Goal: Information Seeking & Learning: Check status

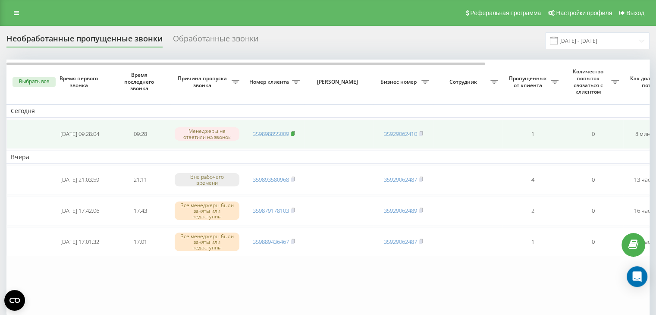
click at [293, 133] on rect at bounding box center [292, 134] width 3 height 4
click at [294, 132] on rect at bounding box center [292, 134] width 3 height 4
click at [292, 132] on rect at bounding box center [291, 134] width 3 height 4
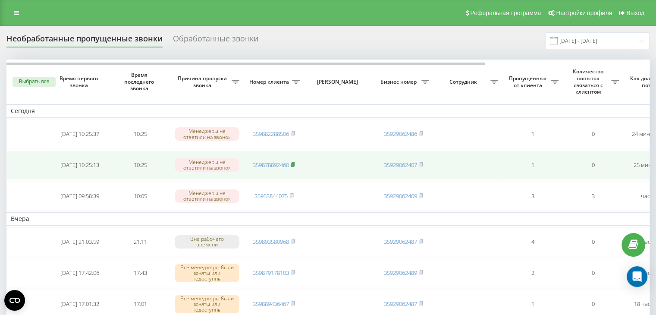
click at [293, 163] on rect at bounding box center [292, 165] width 3 height 4
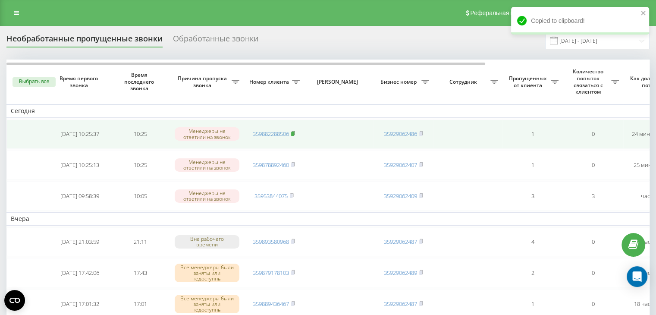
click at [294, 132] on rect at bounding box center [292, 134] width 3 height 4
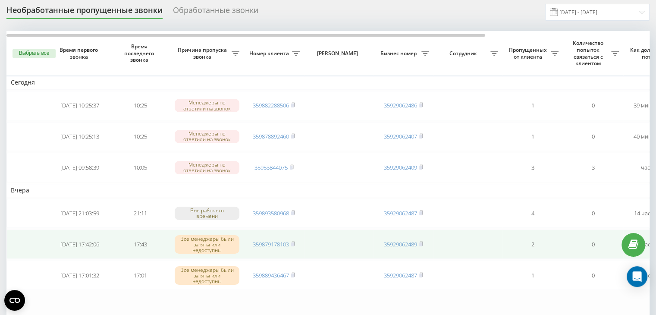
scroll to position [43, 0]
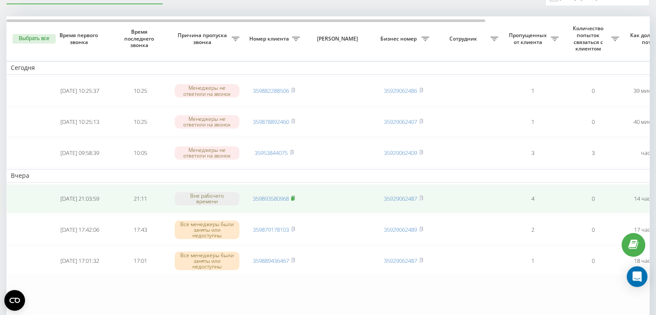
click at [293, 197] on rect at bounding box center [292, 199] width 3 height 4
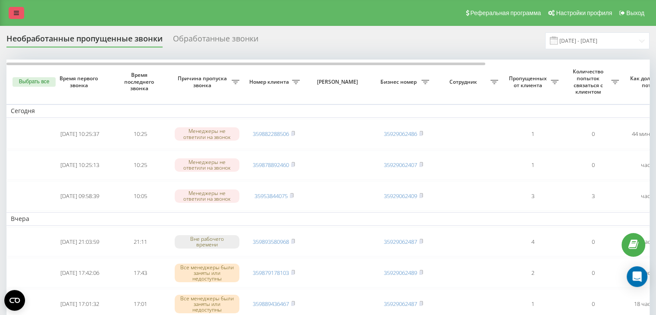
click at [19, 11] on link at bounding box center [17, 13] width 16 height 12
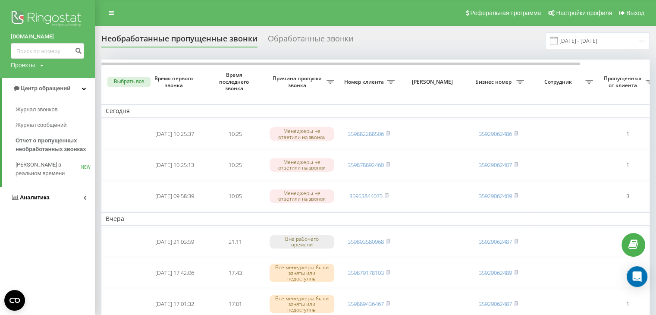
click at [46, 199] on span "Аналитика" at bounding box center [35, 197] width 30 height 6
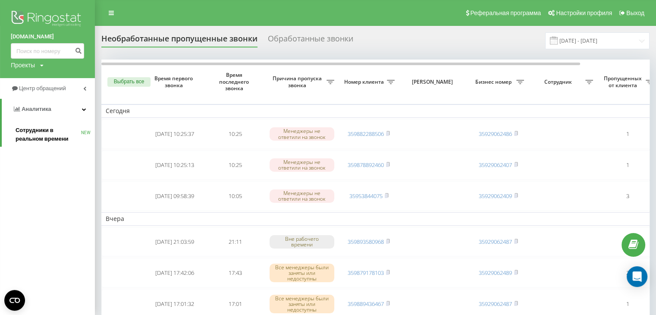
click at [60, 128] on span "Сотрудники в реальном времени" at bounding box center [49, 134] width 66 height 17
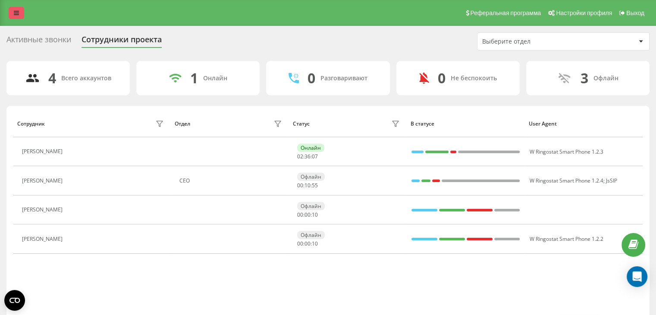
click at [14, 12] on icon at bounding box center [16, 13] width 5 height 6
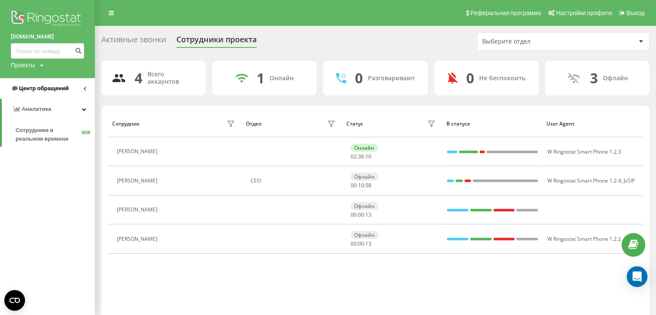
click at [43, 87] on span "Центр обращений" at bounding box center [44, 88] width 50 height 6
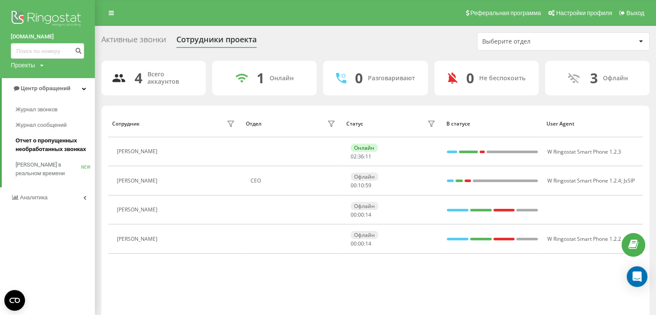
click at [47, 149] on span "Отчет о пропущенных необработанных звонках" at bounding box center [53, 144] width 75 height 17
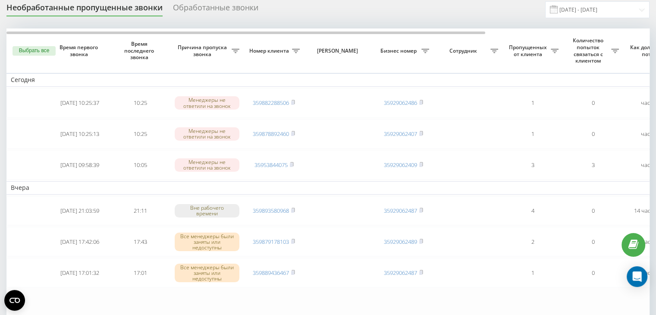
scroll to position [43, 0]
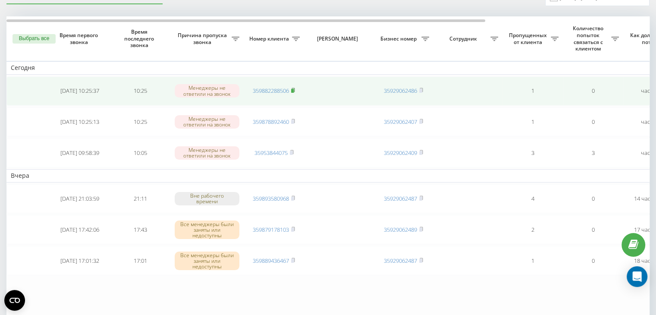
click at [293, 90] on rect at bounding box center [292, 91] width 3 height 4
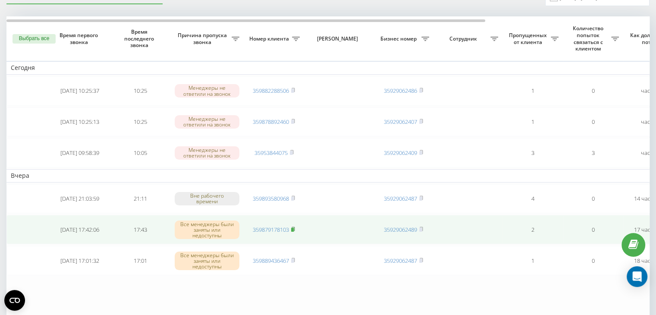
click at [293, 228] on rect at bounding box center [292, 230] width 3 height 4
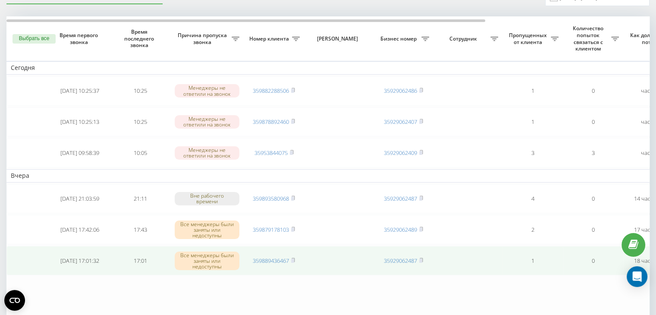
scroll to position [0, 0]
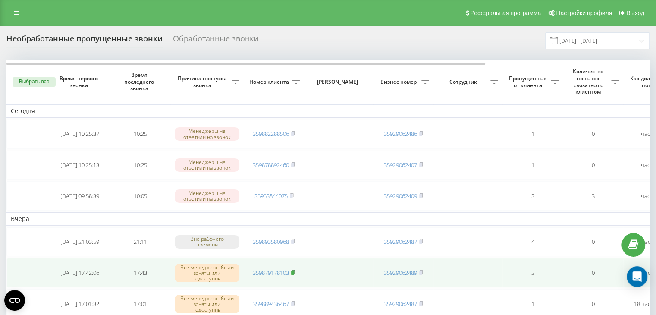
click at [294, 271] on rect at bounding box center [292, 273] width 3 height 4
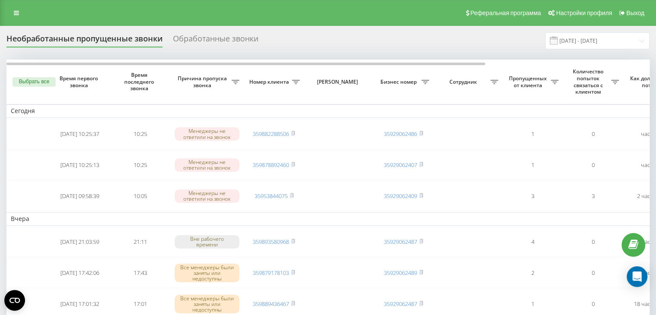
click at [236, 39] on div "Обработанные звонки" at bounding box center [215, 40] width 85 height 13
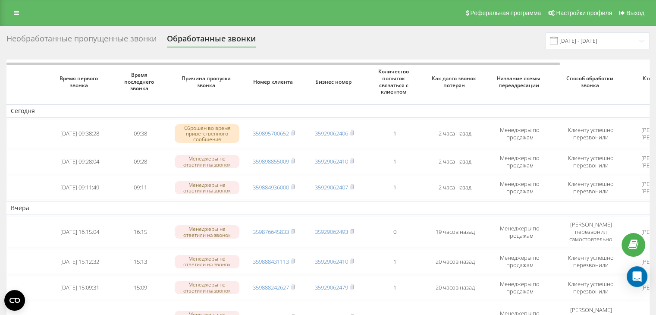
click at [113, 38] on div "Необработанные пропущенные звонки" at bounding box center [81, 40] width 150 height 13
